Goal: Transaction & Acquisition: Purchase product/service

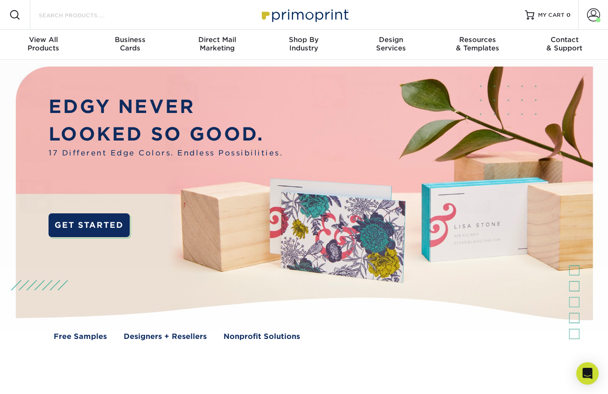
click at [83, 14] on input "Search Products" at bounding box center [83, 14] width 91 height 11
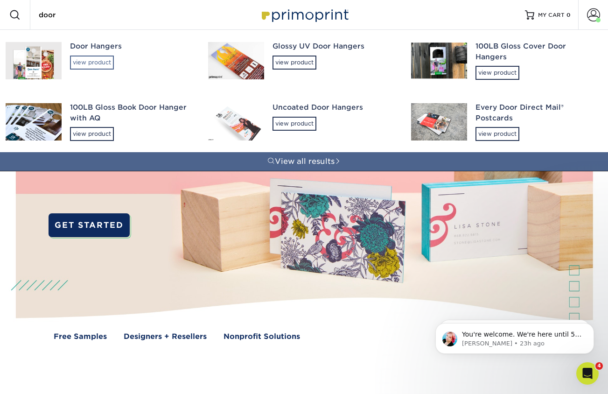
type input "door"
click at [97, 56] on div "view product" at bounding box center [92, 63] width 44 height 14
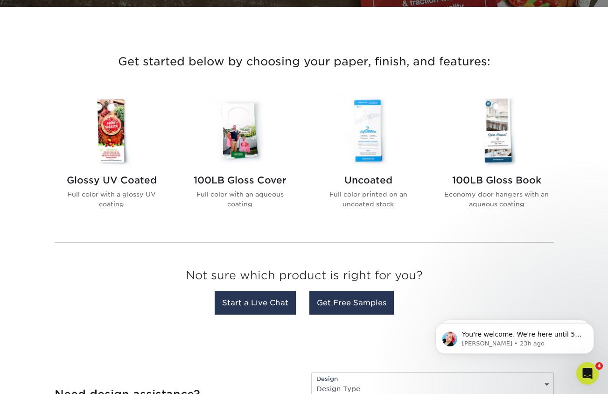
click at [113, 130] on img at bounding box center [112, 130] width 106 height 73
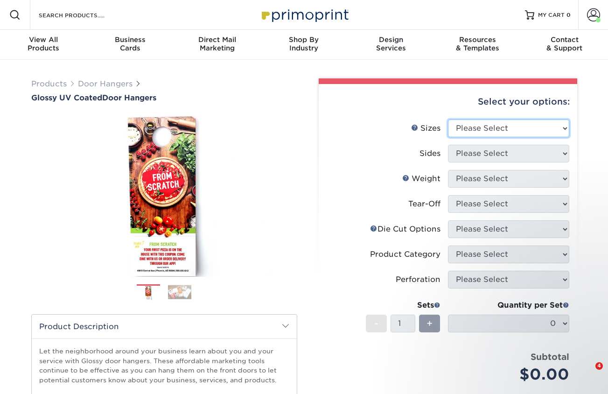
select select "4.25x11.00"
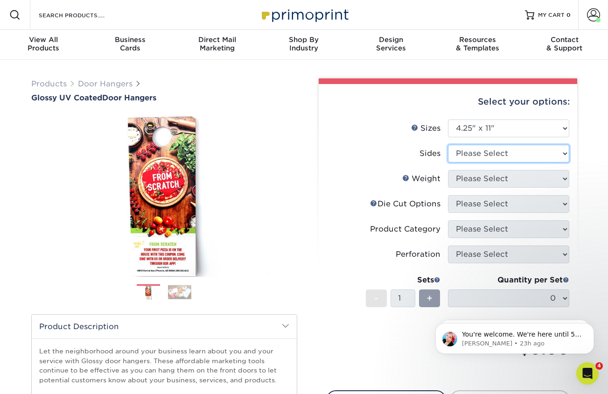
select select "13abbda7-1d64-4f25-8bb2-c179b224825d"
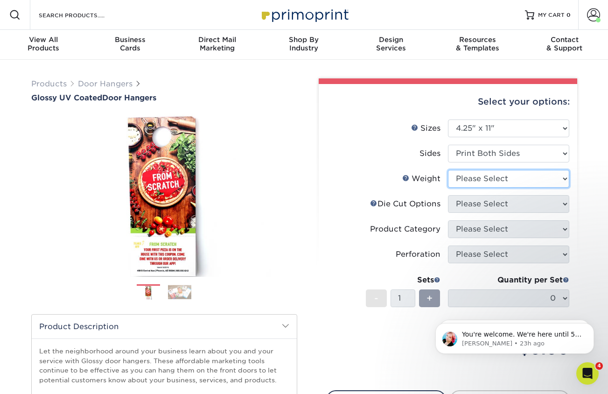
select select "16PT"
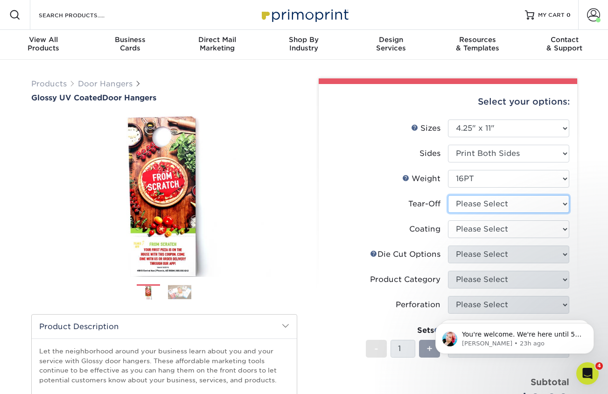
select select "0"
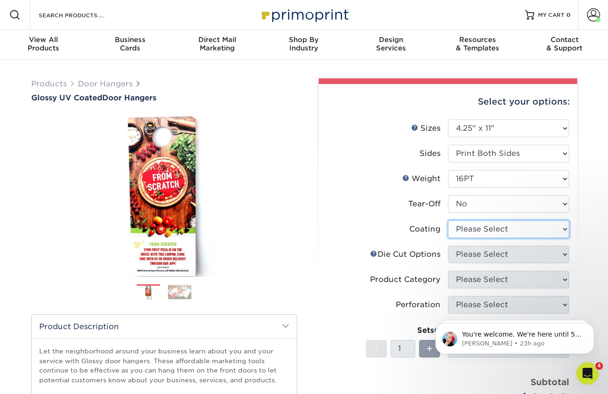
select select "ae367451-b2b8-45df-a344-0f05b6a12993"
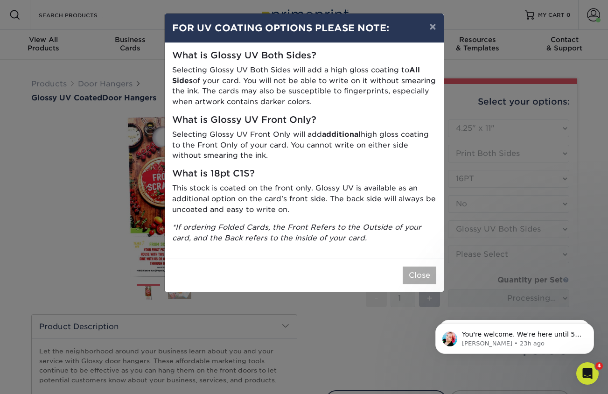
click at [426, 269] on button "Close" at bounding box center [420, 275] width 34 height 18
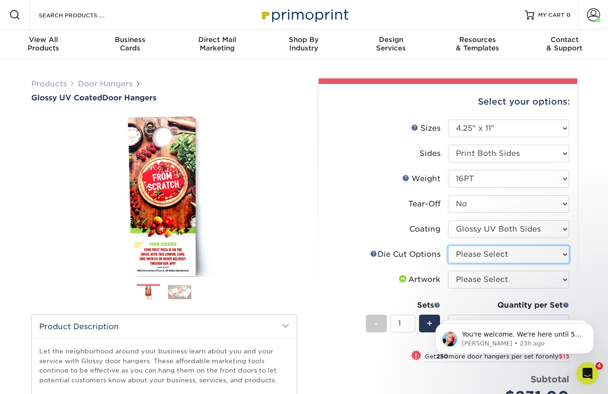
select select "fe6a4ed8-5803-433c-b773-a25a7b955e98"
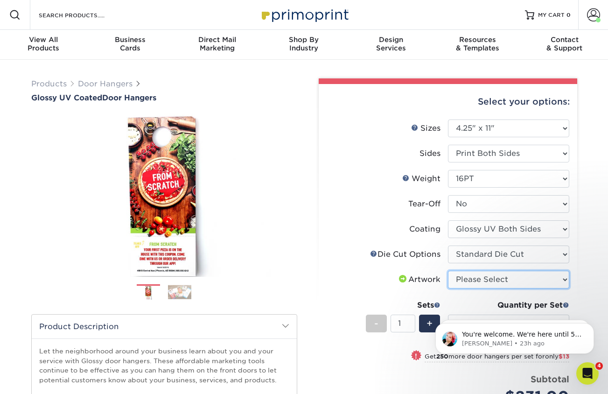
select select "upload"
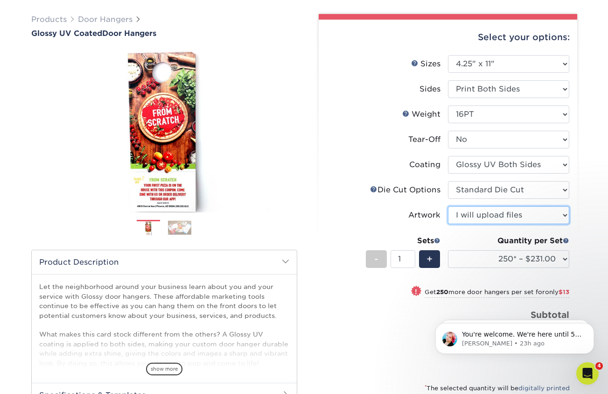
scroll to position [89, 0]
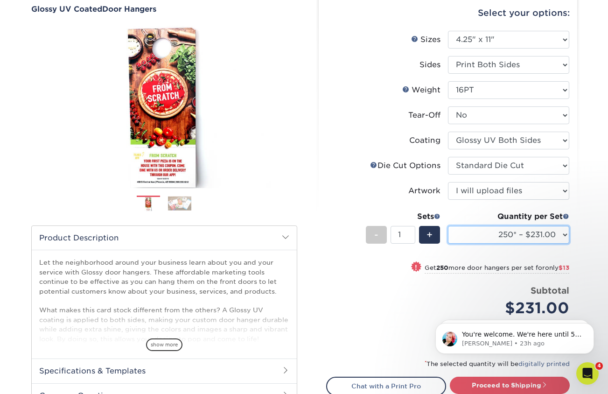
select select "1000 – $271.00"
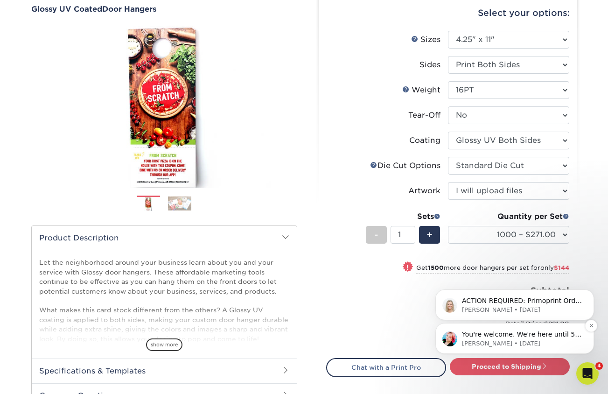
click at [537, 341] on p "[PERSON_NAME] • [DATE]" at bounding box center [522, 343] width 120 height 8
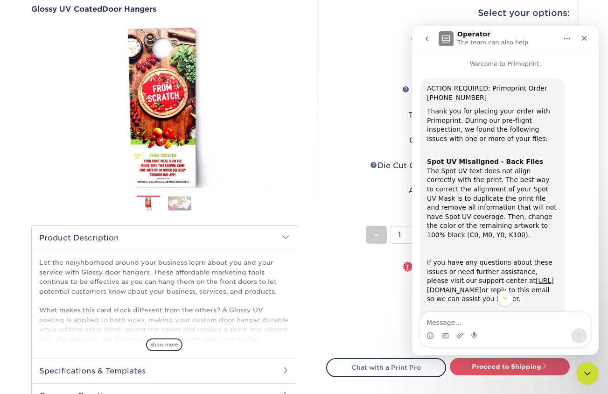
scroll to position [0, 0]
click at [588, 35] on div "Close" at bounding box center [584, 38] width 17 height 17
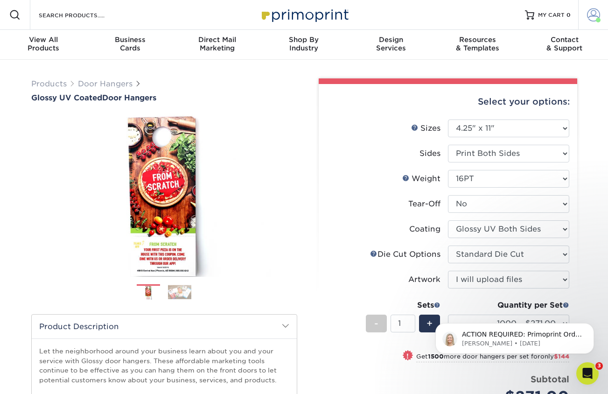
click at [594, 14] on span at bounding box center [593, 14] width 13 height 13
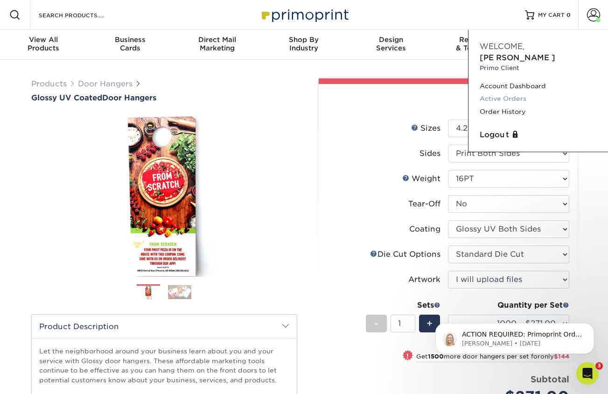
click at [498, 92] on link "Active Orders" at bounding box center [537, 98] width 117 height 13
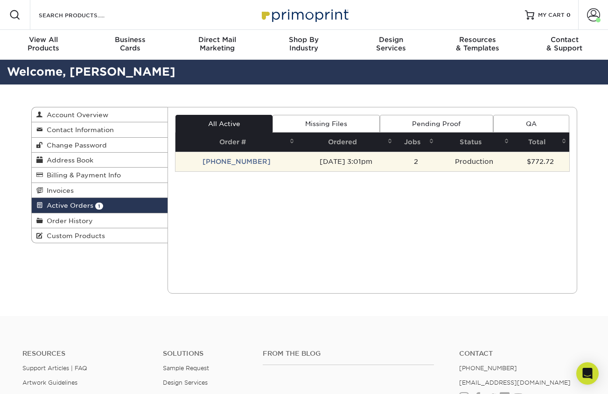
click at [334, 159] on td "09/15/2025 3:01pm" at bounding box center [345, 162] width 97 height 20
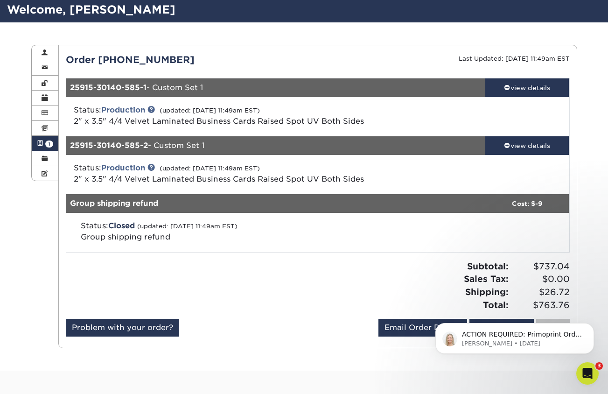
scroll to position [62, 0]
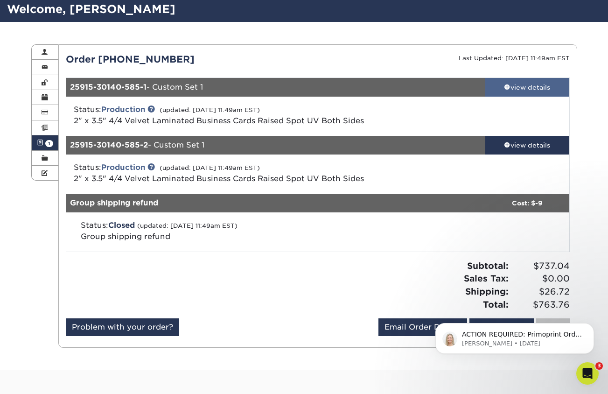
click at [528, 87] on div "view details" at bounding box center [527, 87] width 84 height 9
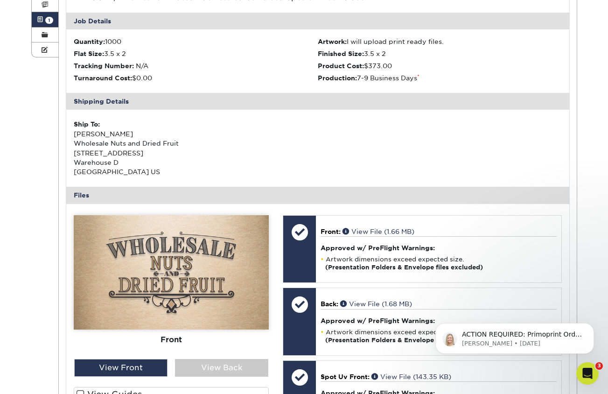
scroll to position [257, 0]
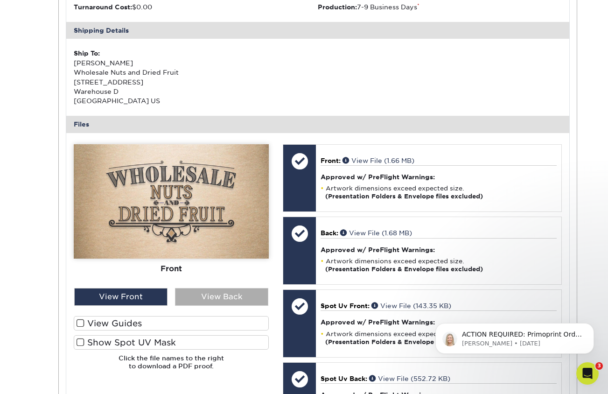
click at [221, 298] on div "View Back" at bounding box center [221, 297] width 93 height 18
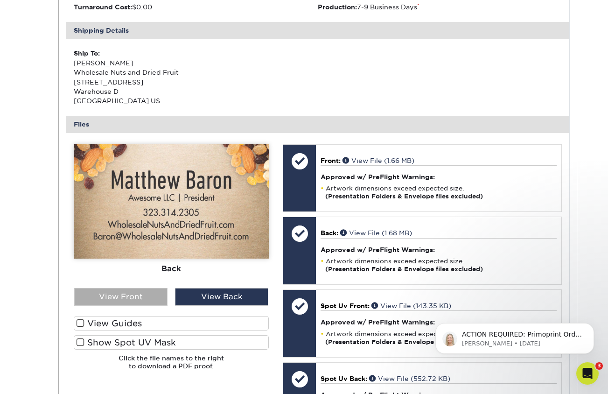
click at [145, 292] on div "View Front" at bounding box center [120, 297] width 93 height 18
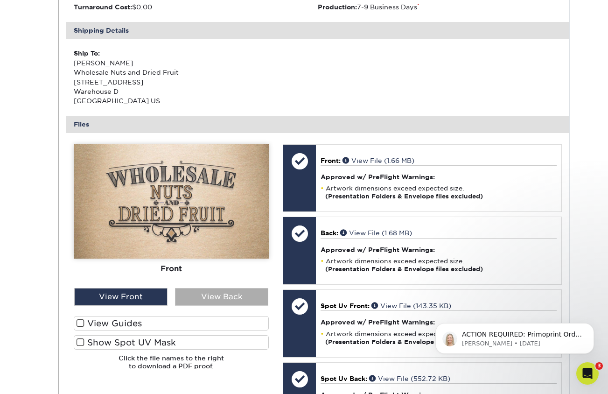
click at [205, 290] on div "View Back" at bounding box center [221, 297] width 93 height 18
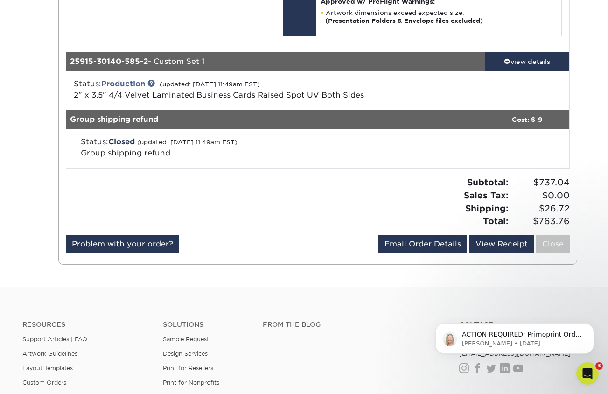
scroll to position [670, 0]
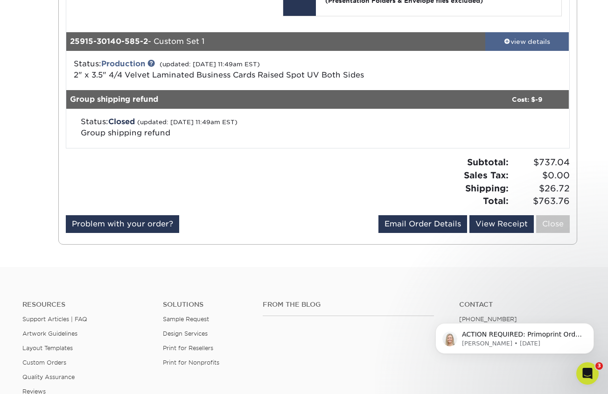
click at [534, 37] on div "view details" at bounding box center [527, 41] width 84 height 9
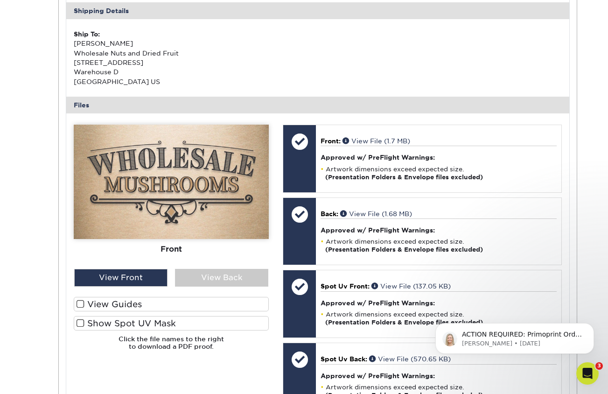
scroll to position [842, 0]
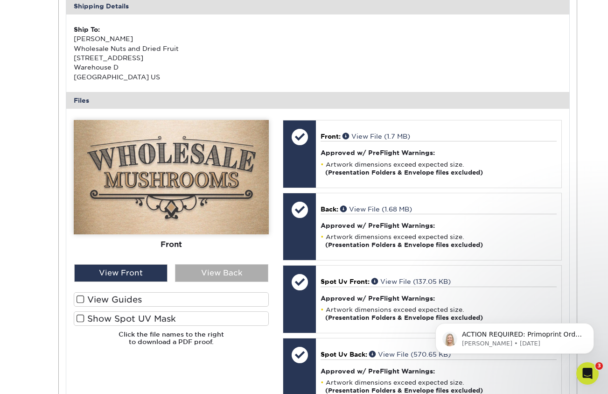
click at [215, 267] on div "View Back" at bounding box center [221, 273] width 93 height 18
